Goal: Task Accomplishment & Management: Complete application form

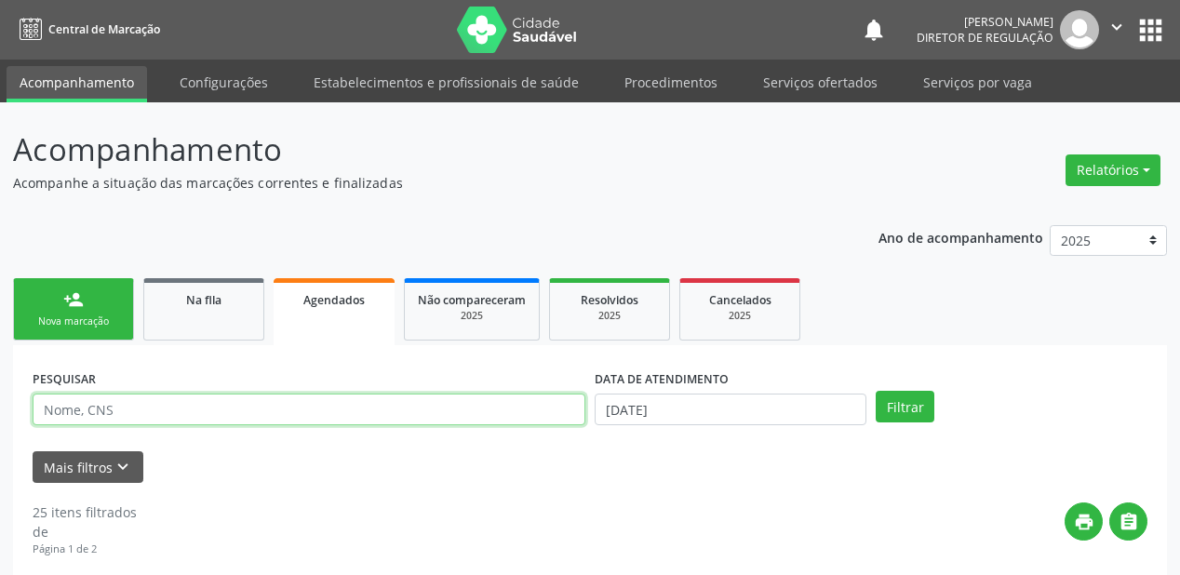
click at [127, 400] on input "text" at bounding box center [309, 409] width 553 height 32
type input "feliciano"
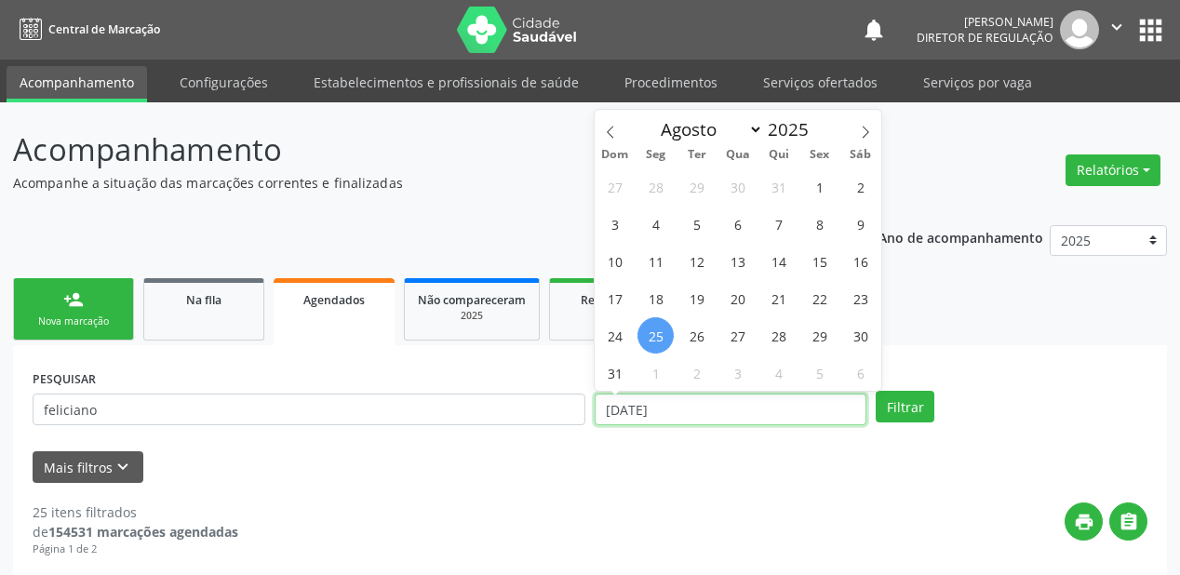
click at [680, 409] on input "[DATE]" at bounding box center [730, 409] width 272 height 32
click at [686, 336] on span "26" at bounding box center [696, 335] width 36 height 36
type input "[DATE]"
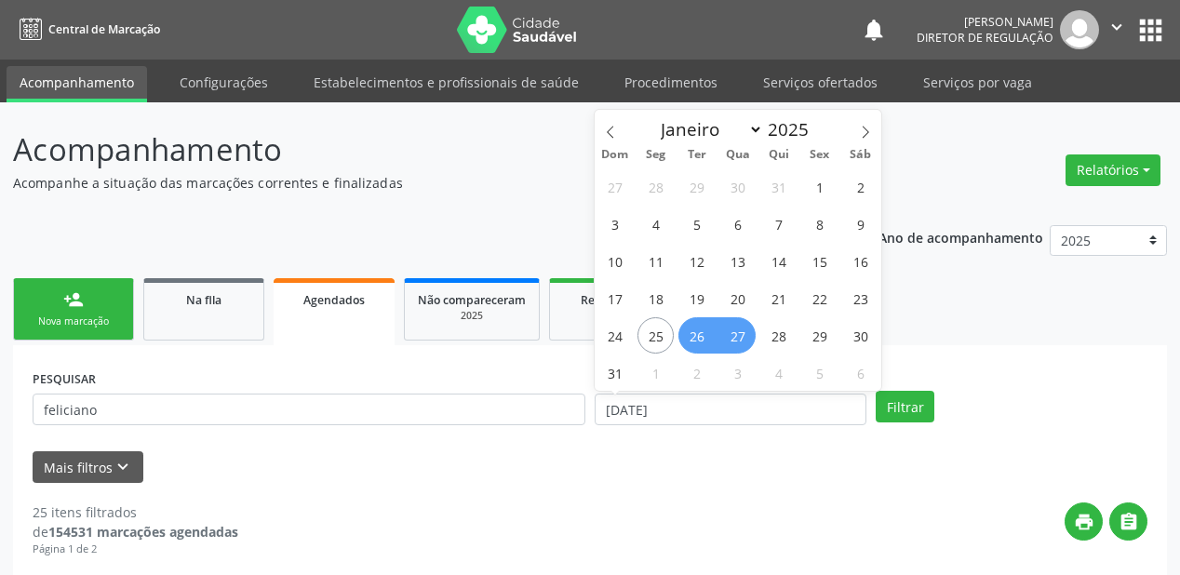
click at [738, 336] on span "27" at bounding box center [737, 335] width 36 height 36
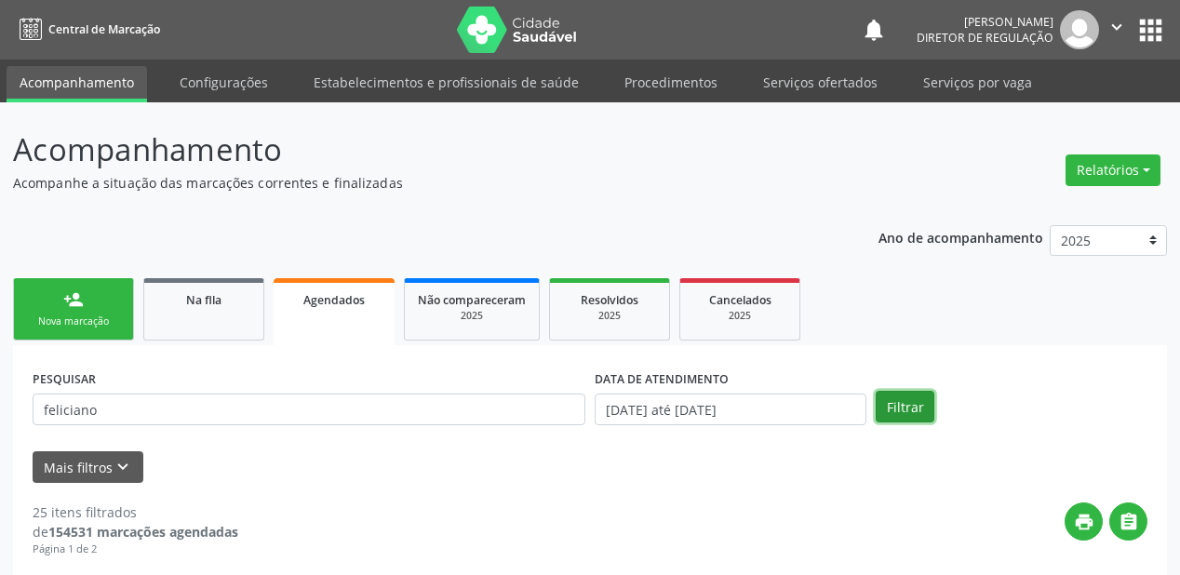
click at [889, 401] on button "Filtrar" at bounding box center [904, 407] width 59 height 32
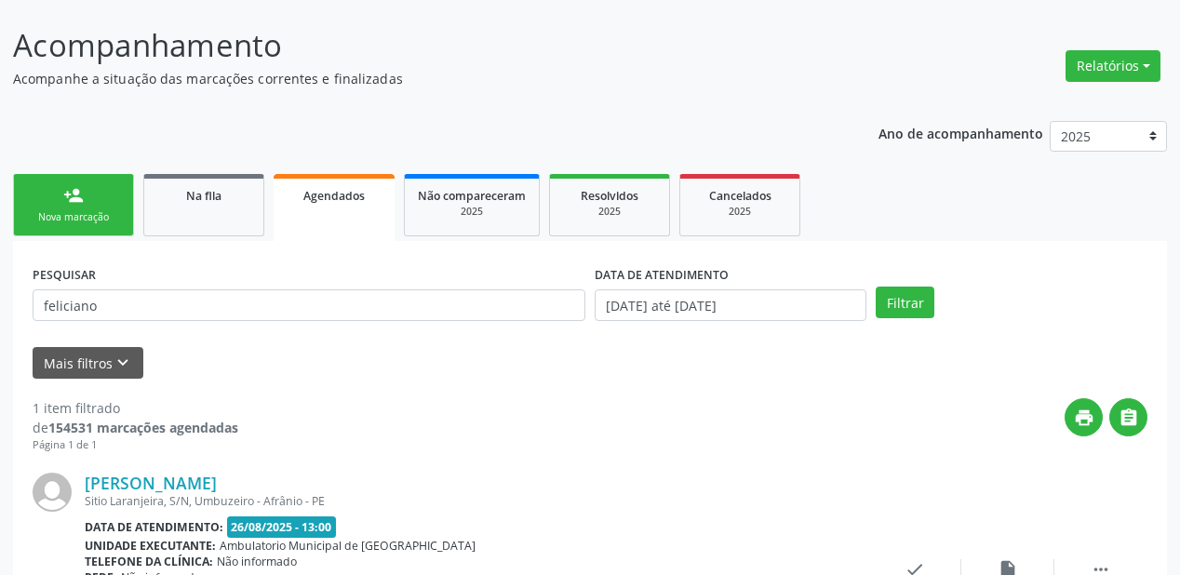
scroll to position [264, 0]
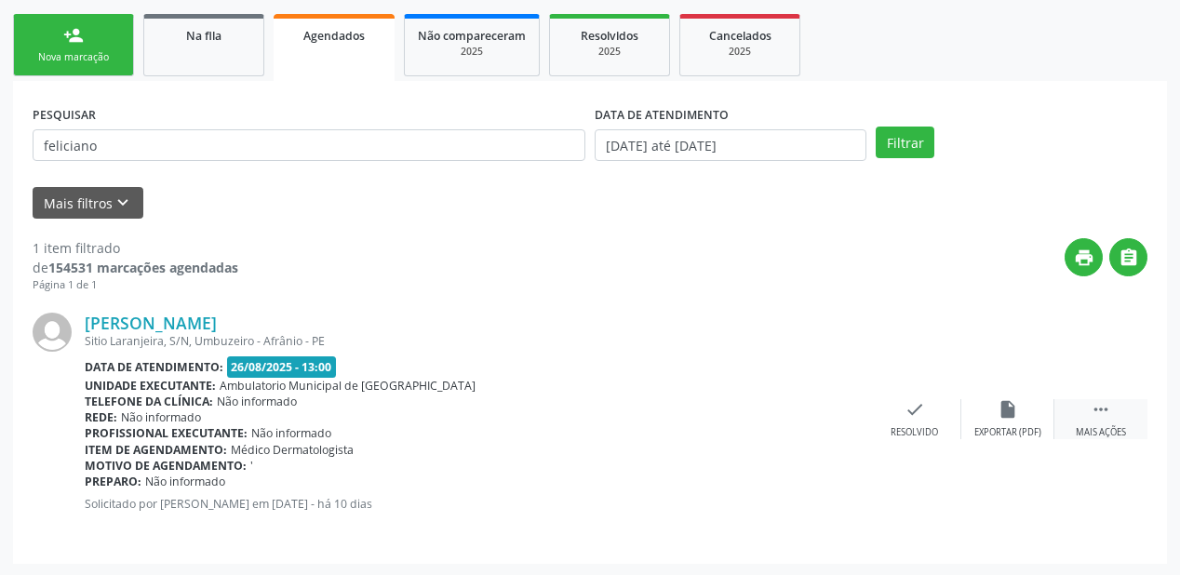
click at [1101, 401] on icon "" at bounding box center [1100, 409] width 20 height 20
click at [733, 418] on div "print Imprimir" at bounding box center [728, 419] width 93 height 40
click at [68, 55] on div "Nova marcação" at bounding box center [73, 57] width 93 height 14
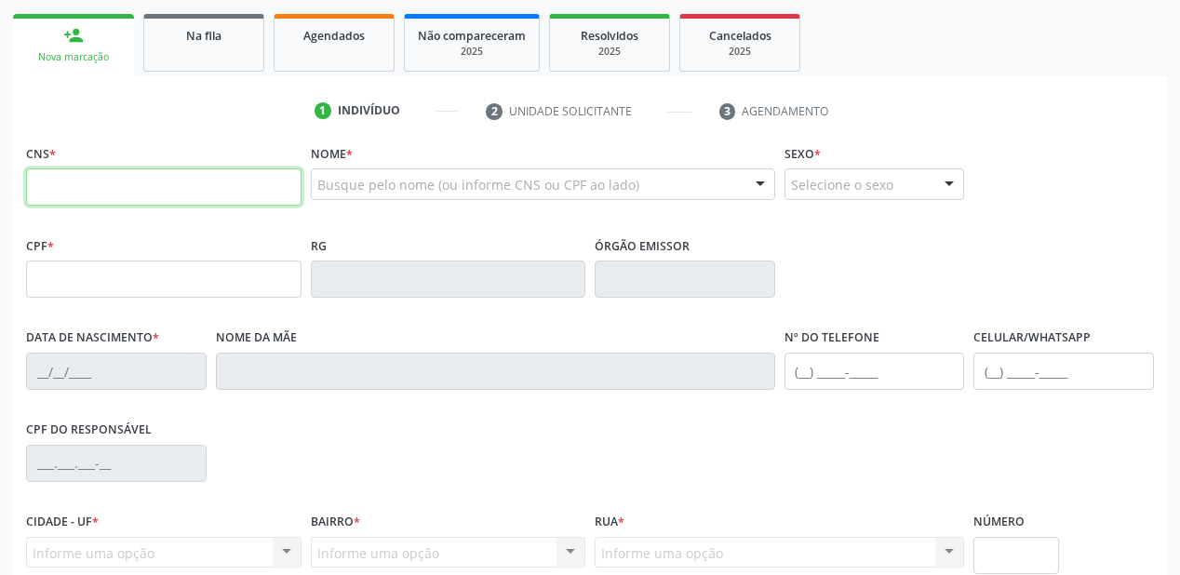
click at [111, 177] on input "text" at bounding box center [163, 186] width 275 height 37
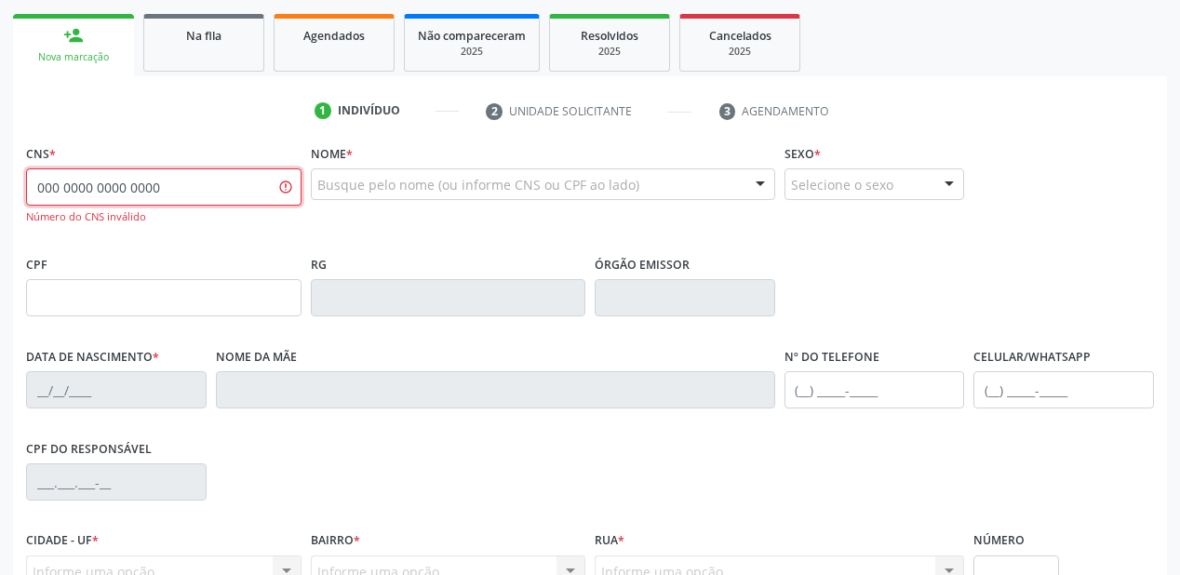
click at [225, 171] on input "000 0000 0000 0000" at bounding box center [163, 186] width 275 height 37
type input "0"
